Goal: Task Accomplishment & Management: Complete application form

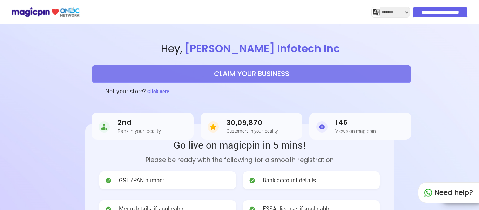
select select "*******"
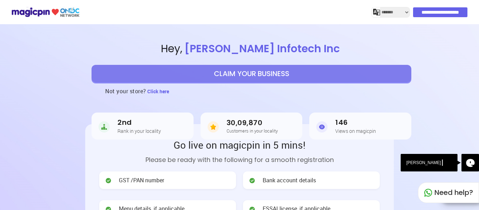
click at [220, 78] on button "CLAIM YOUR BUSINESS" at bounding box center [252, 74] width 320 height 18
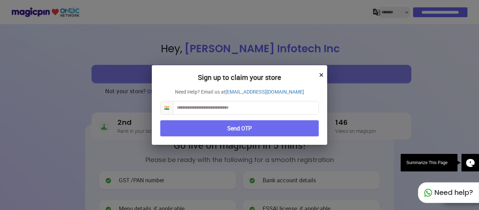
click at [211, 112] on input "text" at bounding box center [245, 107] width 145 height 13
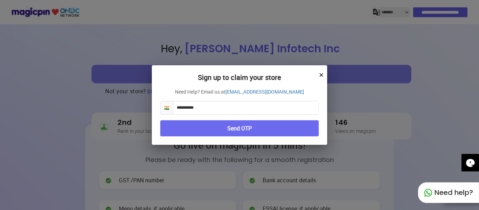
type input "**********"
click at [213, 133] on button "Send OTP" at bounding box center [239, 128] width 158 height 16
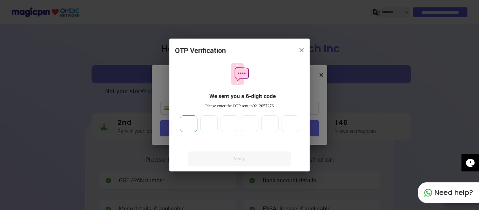
click at [194, 128] on input "number" at bounding box center [189, 123] width 18 height 17
type input "*"
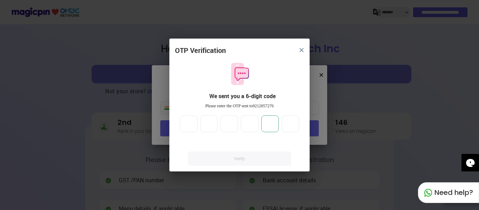
type input "*"
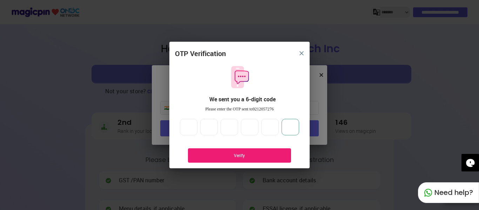
type input "*"
click at [244, 149] on div "Verify" at bounding box center [239, 155] width 103 height 14
click at [241, 159] on div "Verify" at bounding box center [239, 155] width 103 height 14
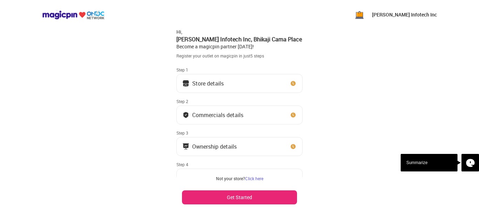
click at [225, 84] on button "Store details" at bounding box center [239, 83] width 126 height 19
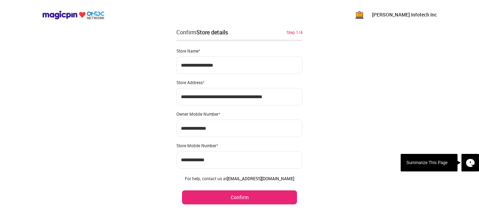
click at [242, 194] on button "Confirm" at bounding box center [239, 197] width 115 height 14
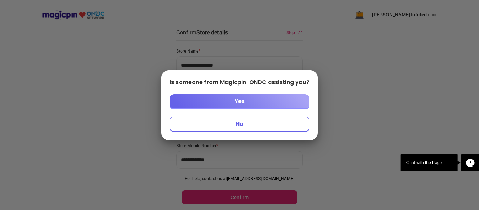
click at [244, 123] on button "No" at bounding box center [240, 124] width 140 height 15
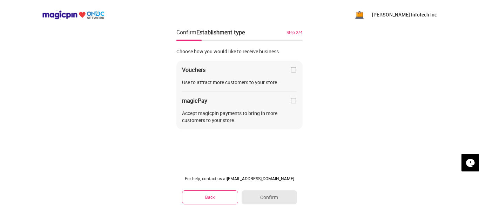
click at [295, 102] on img at bounding box center [293, 100] width 7 height 7
click at [281, 197] on button "Confirm" at bounding box center [269, 197] width 55 height 14
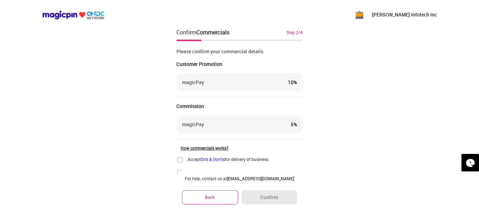
click at [231, 200] on button "Back" at bounding box center [210, 197] width 56 height 14
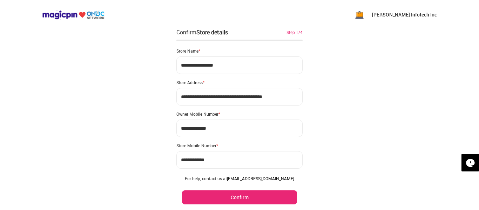
click at [241, 196] on button "Confirm" at bounding box center [239, 197] width 115 height 14
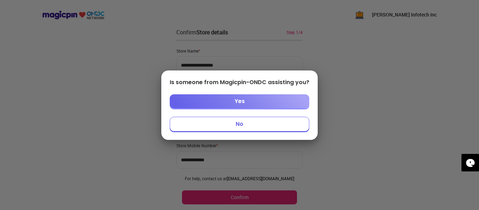
click at [270, 128] on button "No" at bounding box center [240, 124] width 140 height 15
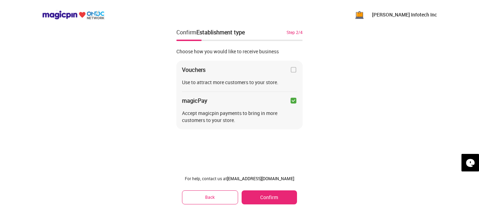
click at [202, 198] on button "Back" at bounding box center [210, 197] width 56 height 14
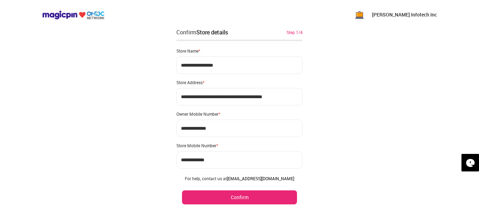
click at [244, 197] on button "Confirm" at bounding box center [239, 197] width 115 height 14
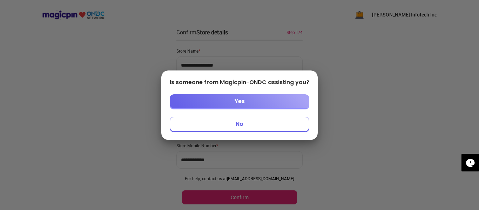
click at [240, 125] on button "No" at bounding box center [240, 124] width 140 height 15
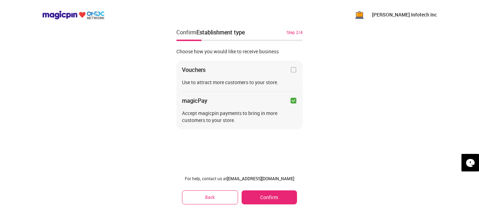
click at [295, 102] on img at bounding box center [293, 100] width 7 height 7
click at [296, 72] on img at bounding box center [293, 69] width 7 height 7
click at [256, 195] on button "Confirm" at bounding box center [269, 197] width 55 height 14
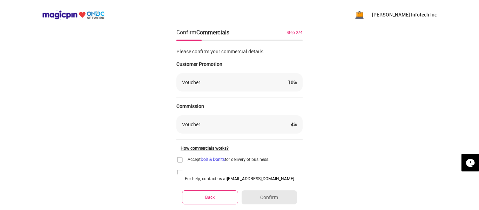
click at [286, 82] on div "Voucher 10 %" at bounding box center [239, 82] width 115 height 7
click at [289, 83] on div "10 %" at bounding box center [292, 82] width 9 height 7
click at [216, 201] on button "Back" at bounding box center [210, 197] width 56 height 14
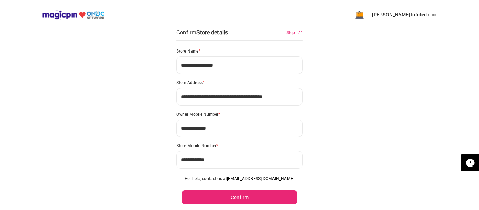
click at [216, 201] on button "Confirm" at bounding box center [239, 197] width 115 height 14
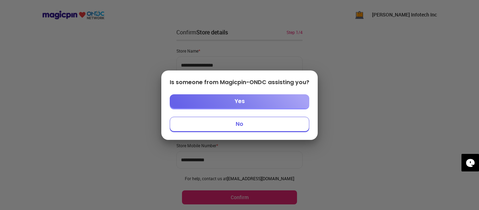
click at [230, 129] on button "No" at bounding box center [240, 124] width 140 height 15
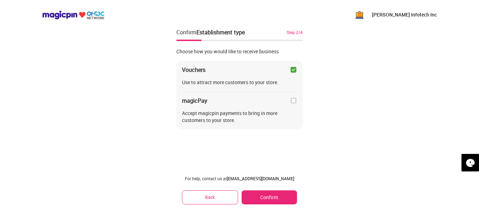
click at [295, 70] on img at bounding box center [293, 69] width 7 height 7
click at [293, 101] on img at bounding box center [293, 100] width 7 height 7
click at [263, 192] on button "Confirm" at bounding box center [269, 197] width 55 height 14
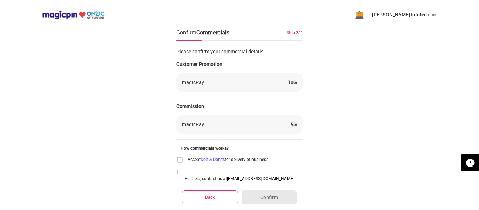
scroll to position [33, 0]
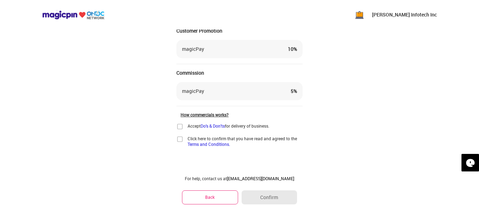
click at [211, 113] on div "How commercials works?" at bounding box center [242, 115] width 122 height 6
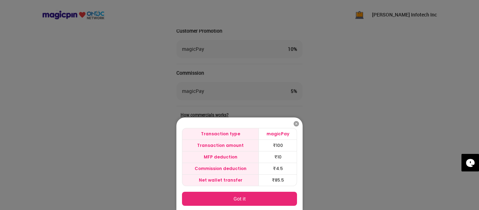
click at [295, 124] on img at bounding box center [296, 123] width 7 height 7
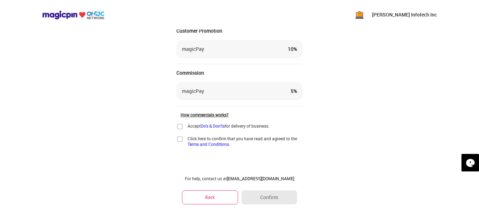
click at [181, 126] on img at bounding box center [179, 126] width 7 height 7
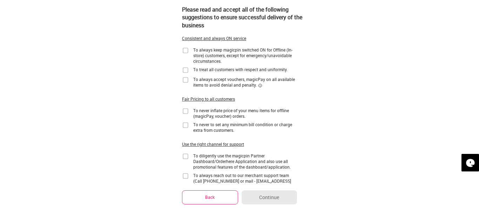
scroll to position [0, 0]
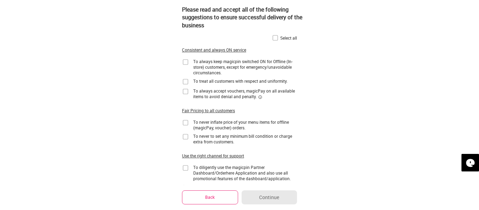
click at [277, 36] on img at bounding box center [275, 37] width 7 height 7
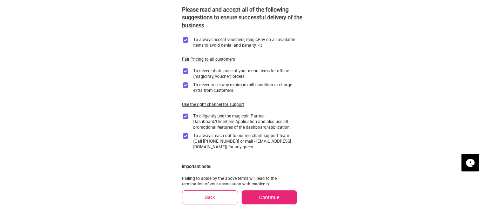
scroll to position [103, 0]
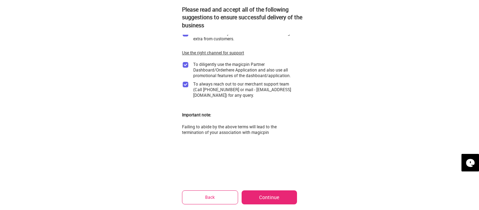
click at [272, 196] on button "Continue" at bounding box center [269, 197] width 55 height 14
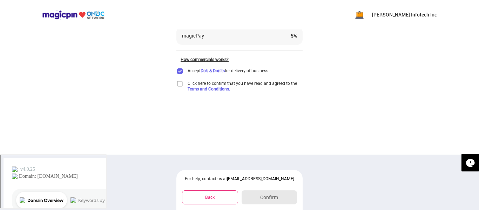
scroll to position [33, 0]
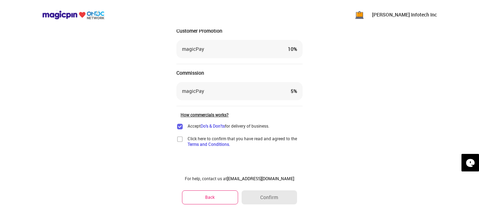
click at [180, 140] on img at bounding box center [179, 139] width 7 height 7
click at [262, 192] on button "Confirm" at bounding box center [269, 197] width 55 height 14
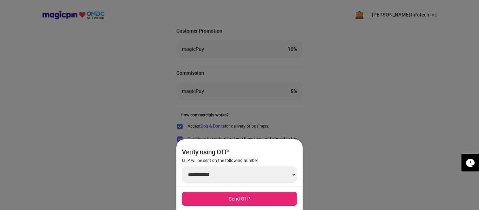
click at [211, 189] on div "**********" at bounding box center [239, 174] width 126 height 71
click at [223, 200] on button "Send OTP" at bounding box center [239, 199] width 115 height 14
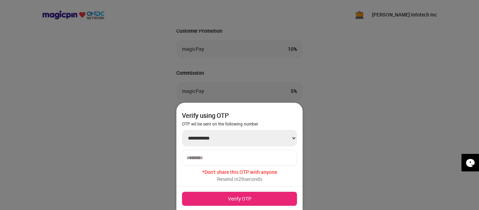
click at [226, 155] on input "number" at bounding box center [240, 158] width 106 height 6
type input "******"
click at [232, 196] on button "Verify OTP" at bounding box center [239, 199] width 115 height 14
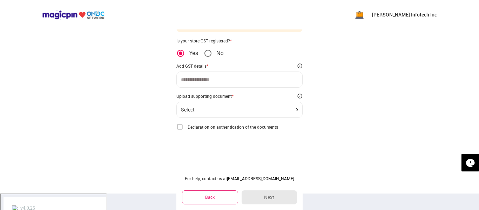
scroll to position [17, 0]
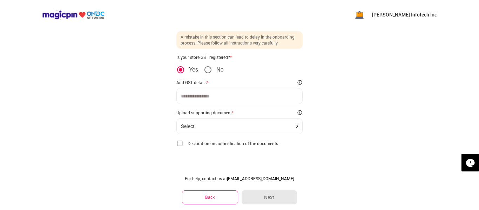
click at [240, 93] on input at bounding box center [239, 96] width 117 height 6
type input "**********"
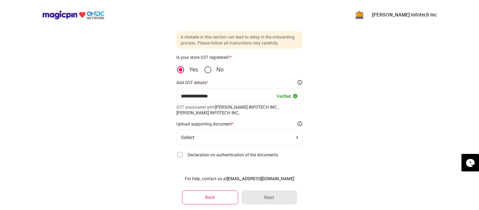
click at [236, 140] on div "Select" at bounding box center [239, 138] width 117 height 6
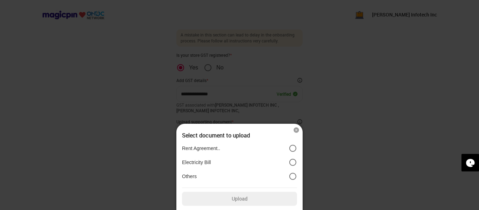
scroll to position [0, 0]
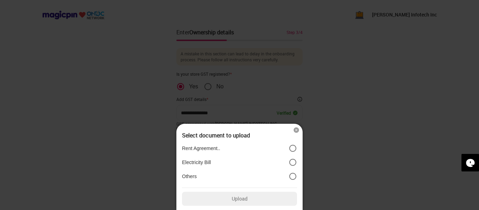
click at [236, 175] on label "Others" at bounding box center [239, 176] width 115 height 8
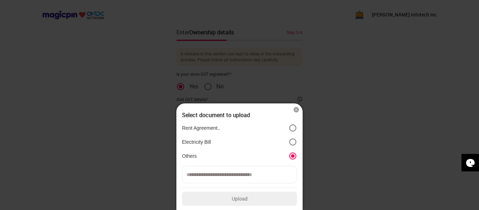
click at [236, 175] on input at bounding box center [239, 175] width 115 height 18
type input "*"
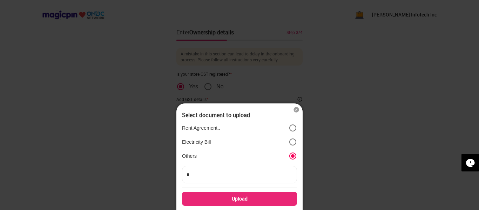
type input "**"
type input "***"
click at [236, 205] on div "Upload" at bounding box center [239, 199] width 115 height 14
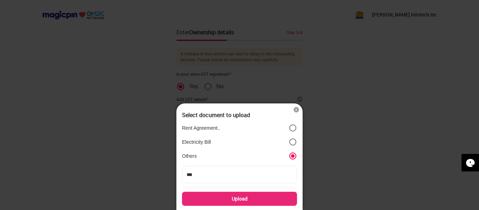
click at [0, 0] on input "Upload" at bounding box center [0, 0] width 0 height 0
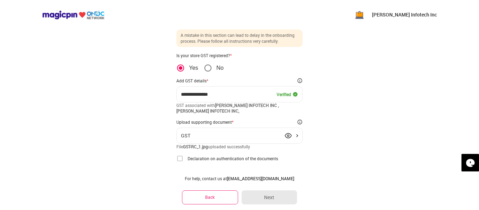
scroll to position [34, 0]
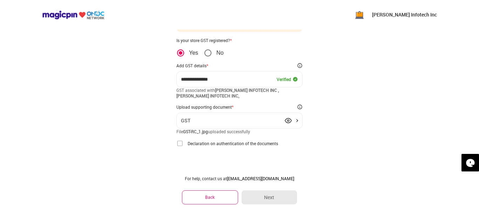
click at [178, 143] on img at bounding box center [179, 143] width 7 height 7
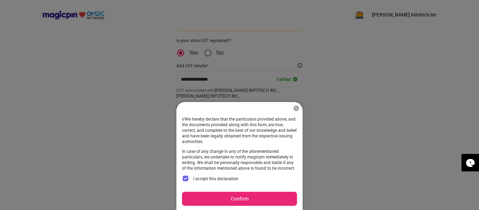
click at [224, 196] on button "Confirm" at bounding box center [239, 199] width 115 height 14
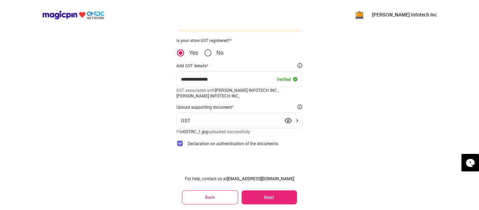
click at [261, 198] on button "Next" at bounding box center [269, 197] width 55 height 14
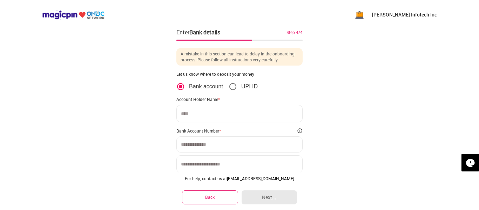
click at [229, 117] on input at bounding box center [239, 114] width 126 height 18
type input "**********"
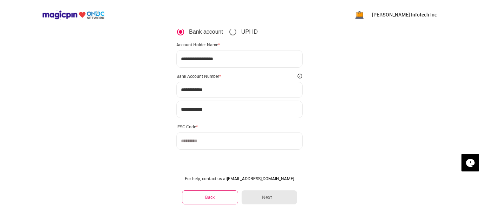
scroll to position [58, 0]
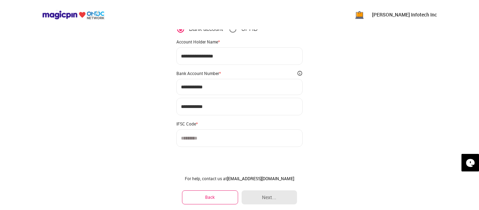
type input "**********"
click at [241, 133] on input at bounding box center [239, 138] width 126 height 18
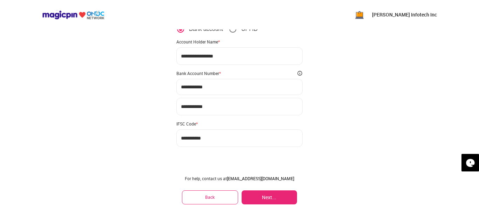
type input "**********"
click at [271, 196] on button "Next..." at bounding box center [269, 197] width 55 height 14
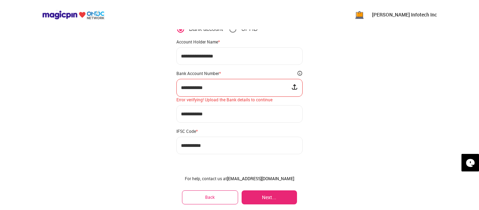
click at [223, 83] on div "**********" at bounding box center [239, 88] width 126 height 18
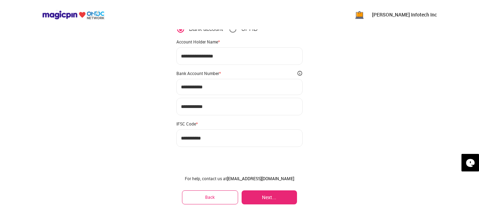
click at [240, 58] on input "**********" at bounding box center [239, 56] width 126 height 18
type input "**********"
click at [279, 199] on button "Next..." at bounding box center [269, 197] width 55 height 14
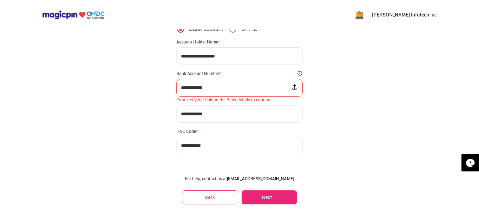
click at [293, 88] on img at bounding box center [294, 86] width 7 height 7
click at [0, 0] on input "file" at bounding box center [0, 0] width 0 height 0
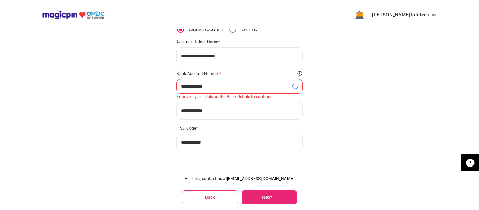
click at [212, 198] on button "Back" at bounding box center [210, 197] width 56 height 14
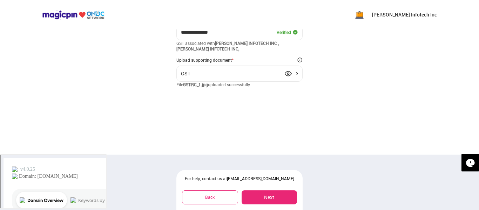
scroll to position [0, 0]
